Goal: Transaction & Acquisition: Purchase product/service

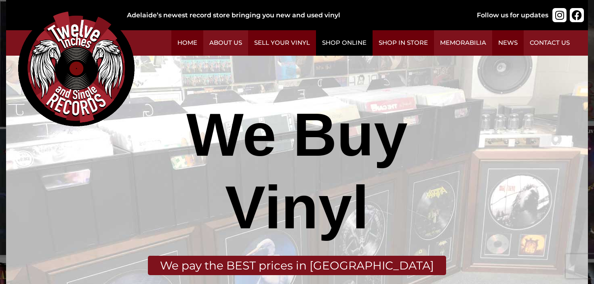
click at [346, 42] on link "Shop Online" at bounding box center [344, 42] width 57 height 25
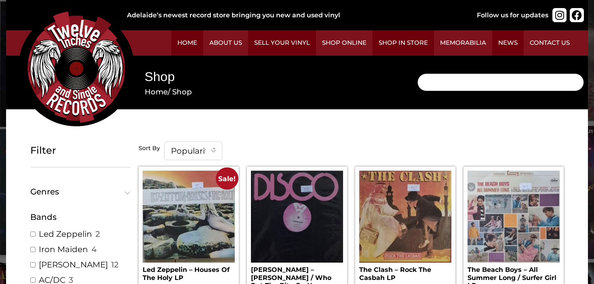
click at [447, 82] on input "Search" at bounding box center [500, 83] width 166 height 18
type input "dragonforce"
